Goal: Check status: Check status

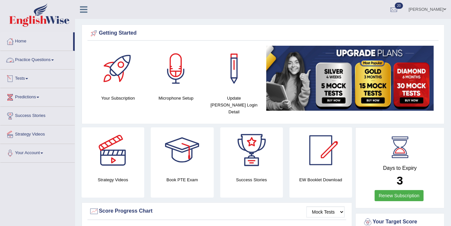
click at [57, 57] on link "Practice Questions" at bounding box center [37, 59] width 74 height 16
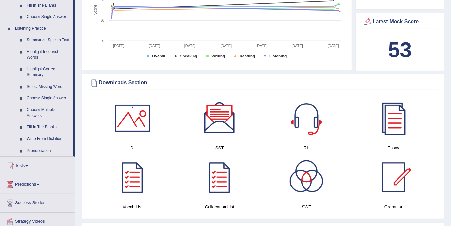
scroll to position [369, 0]
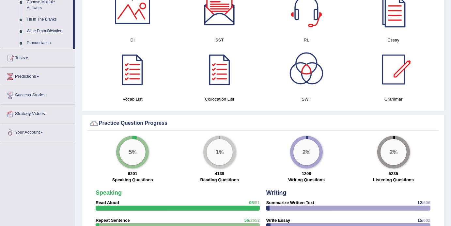
click at [38, 102] on link "Success Stories" at bounding box center [37, 94] width 74 height 16
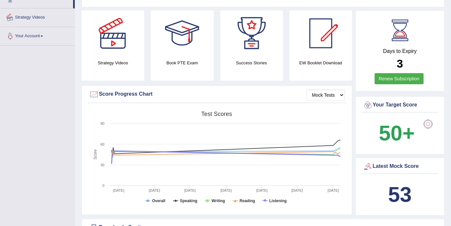
scroll to position [89, 0]
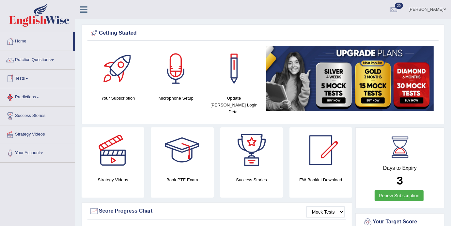
click at [28, 78] on span at bounding box center [26, 78] width 3 height 1
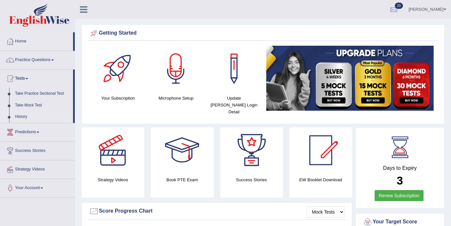
click at [26, 113] on link "History" at bounding box center [42, 117] width 61 height 12
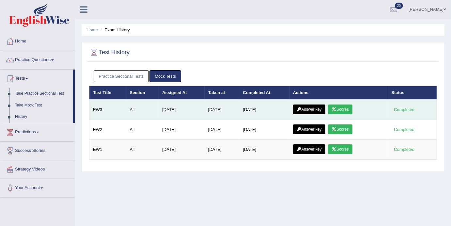
click at [346, 110] on link "Scores" at bounding box center [340, 109] width 24 height 10
click at [316, 110] on link "Answer key" at bounding box center [309, 109] width 32 height 10
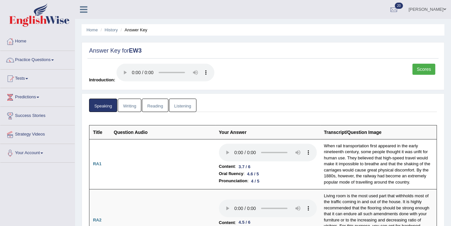
click at [131, 102] on link "Writing" at bounding box center [129, 105] width 23 height 13
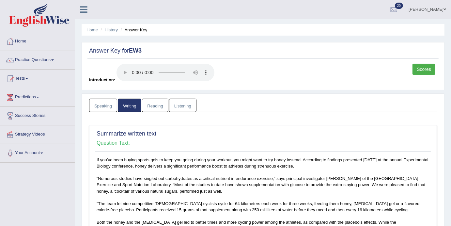
click at [156, 105] on link "Reading" at bounding box center [155, 105] width 26 height 13
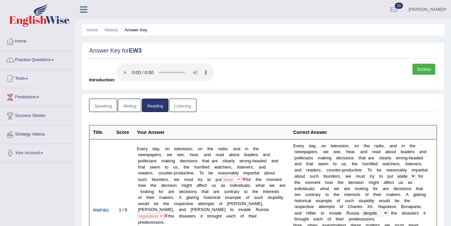
click at [182, 106] on link "Listening" at bounding box center [182, 105] width 27 height 13
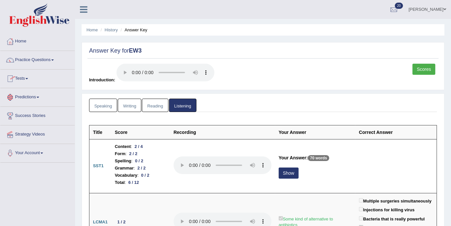
click at [24, 42] on link "Home" at bounding box center [37, 40] width 74 height 16
